Goal: Task Accomplishment & Management: Manage account settings

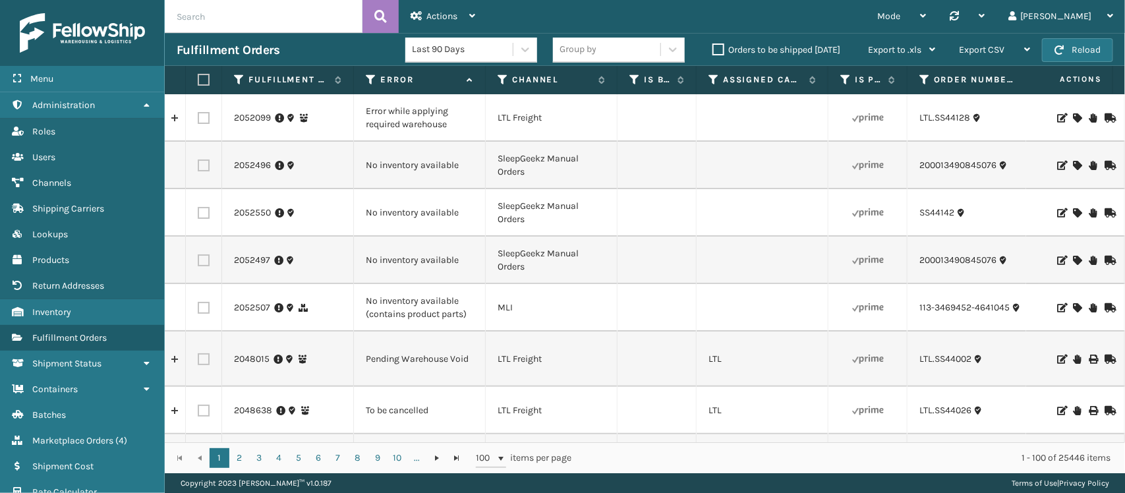
click at [254, 17] on input "text" at bounding box center [264, 16] width 198 height 33
paste input "SS44192"
type input "SS44192"
click at [383, 7] on icon at bounding box center [380, 17] width 13 height 20
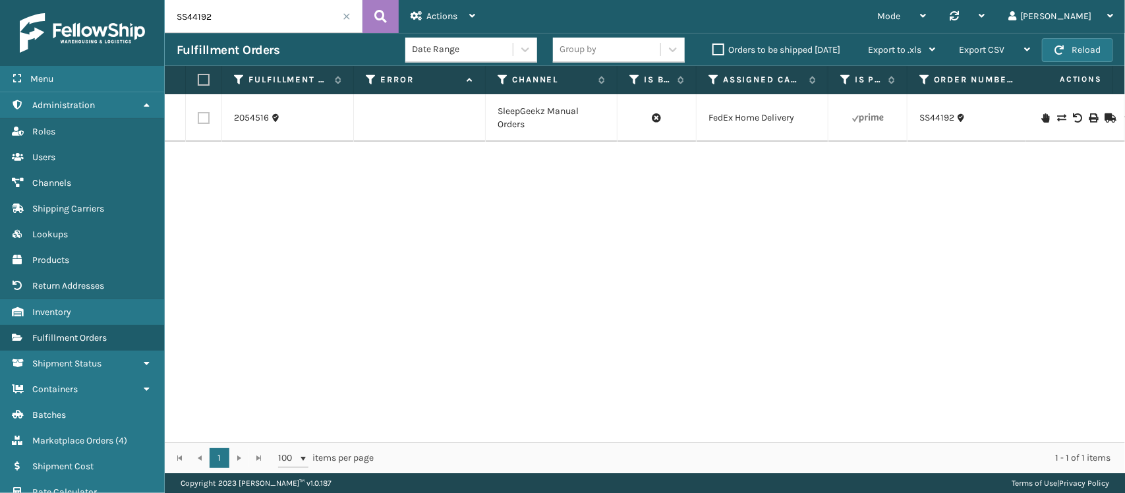
click at [1073, 119] on icon at bounding box center [1077, 117] width 8 height 9
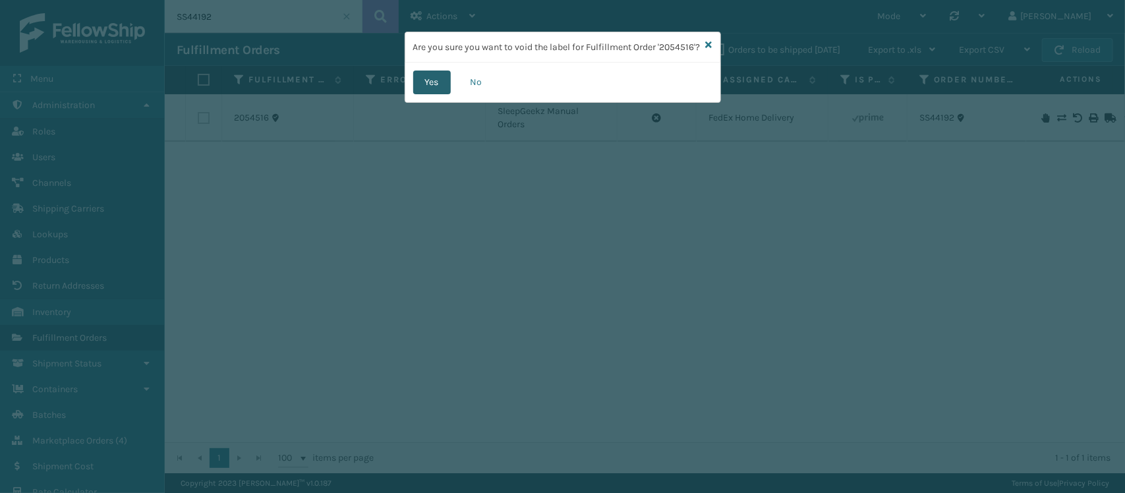
click at [430, 94] on button "Yes" at bounding box center [432, 83] width 38 height 24
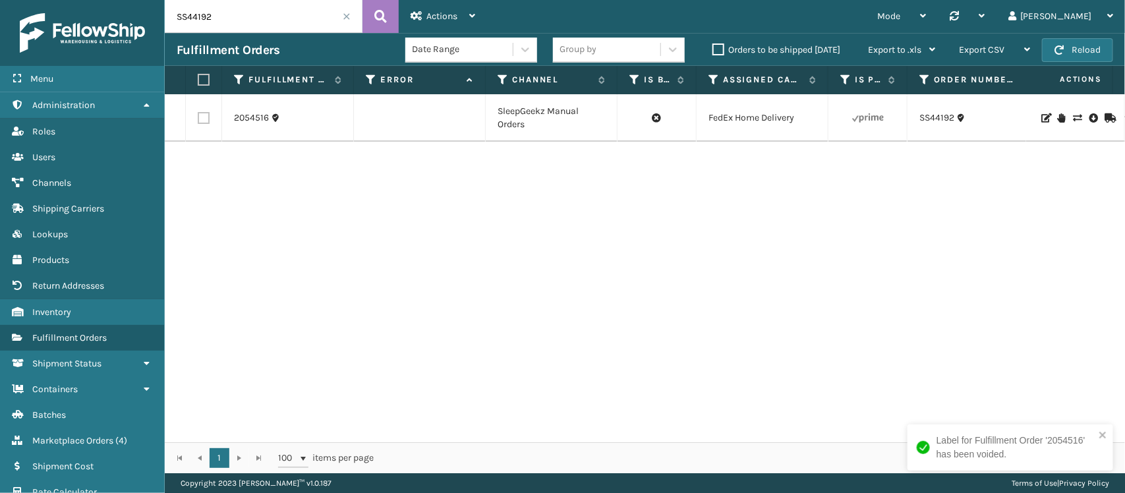
click at [1048, 112] on div at bounding box center [1075, 117] width 74 height 13
click at [1057, 119] on icon at bounding box center [1061, 117] width 8 height 9
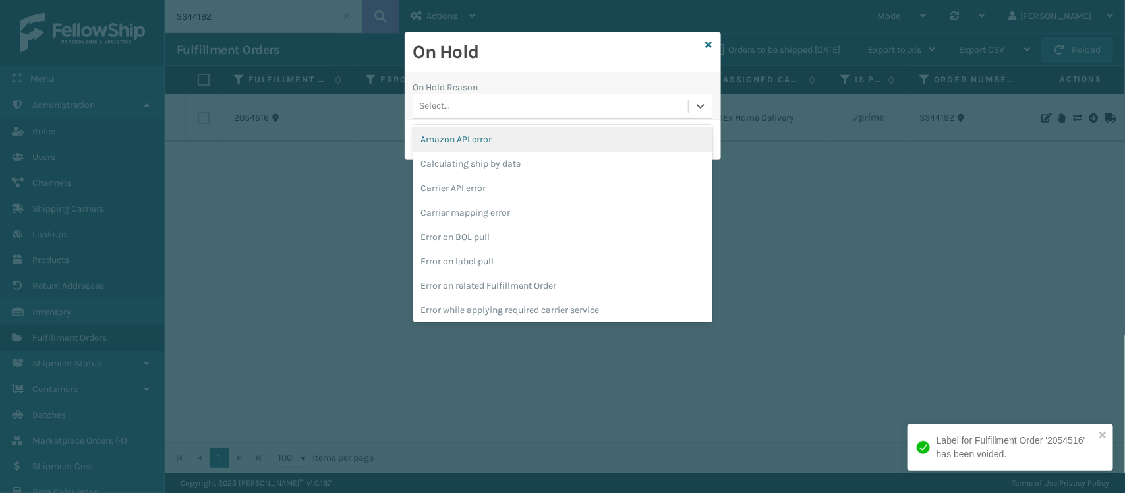
click at [562, 103] on div "Select..." at bounding box center [550, 107] width 275 height 22
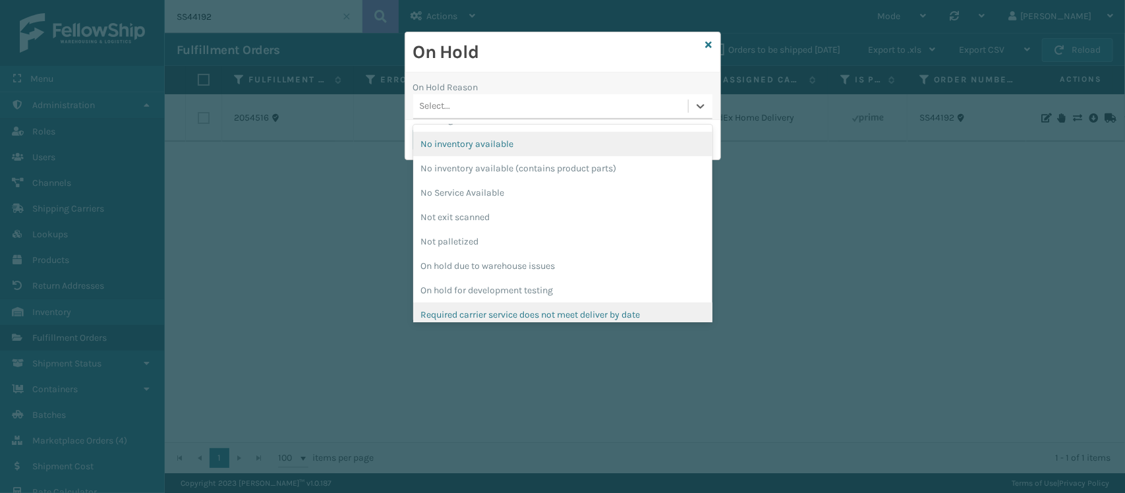
scroll to position [367, 0]
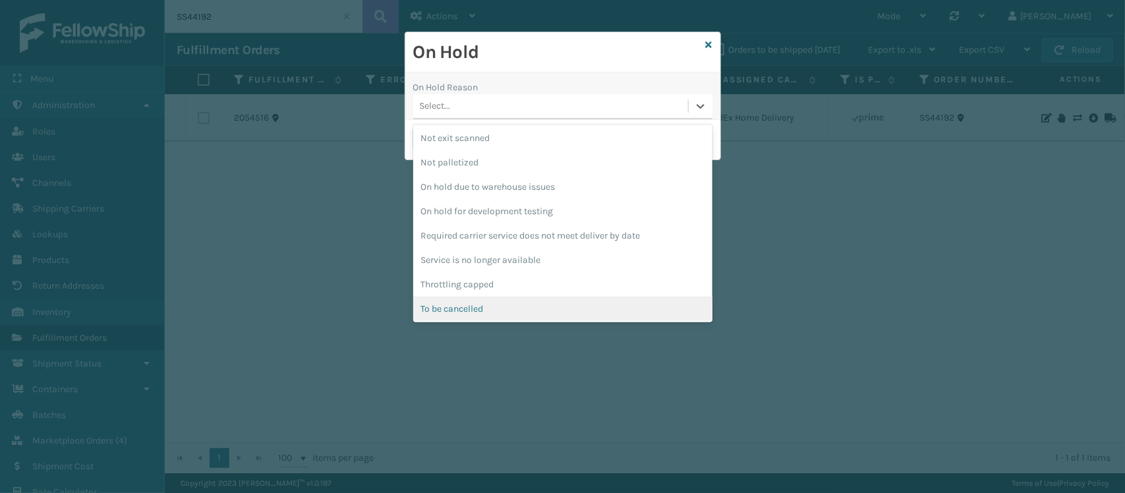
click at [492, 308] on div "To be cancelled" at bounding box center [562, 309] width 299 height 24
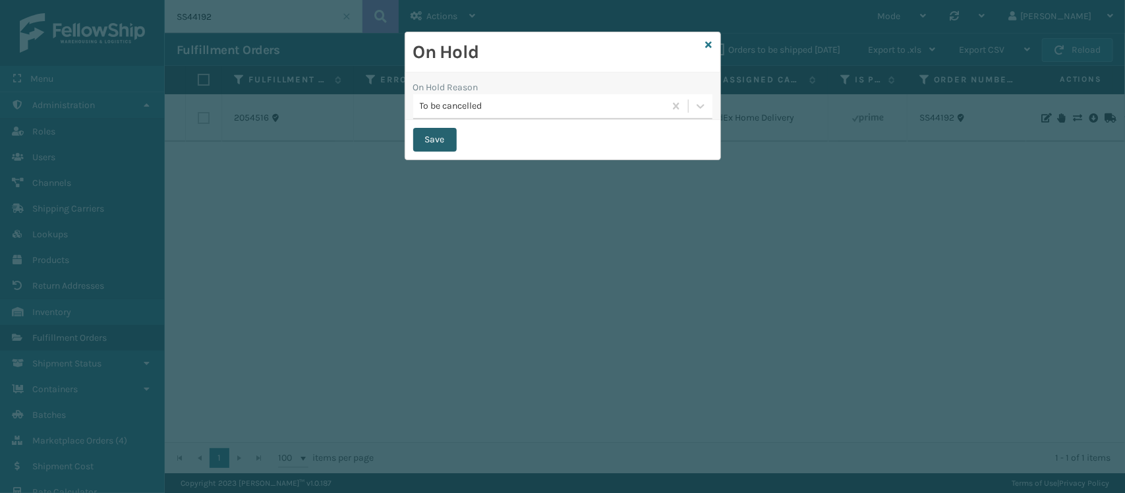
click at [442, 140] on button "Save" at bounding box center [434, 140] width 43 height 24
